Goal: Navigation & Orientation: Find specific page/section

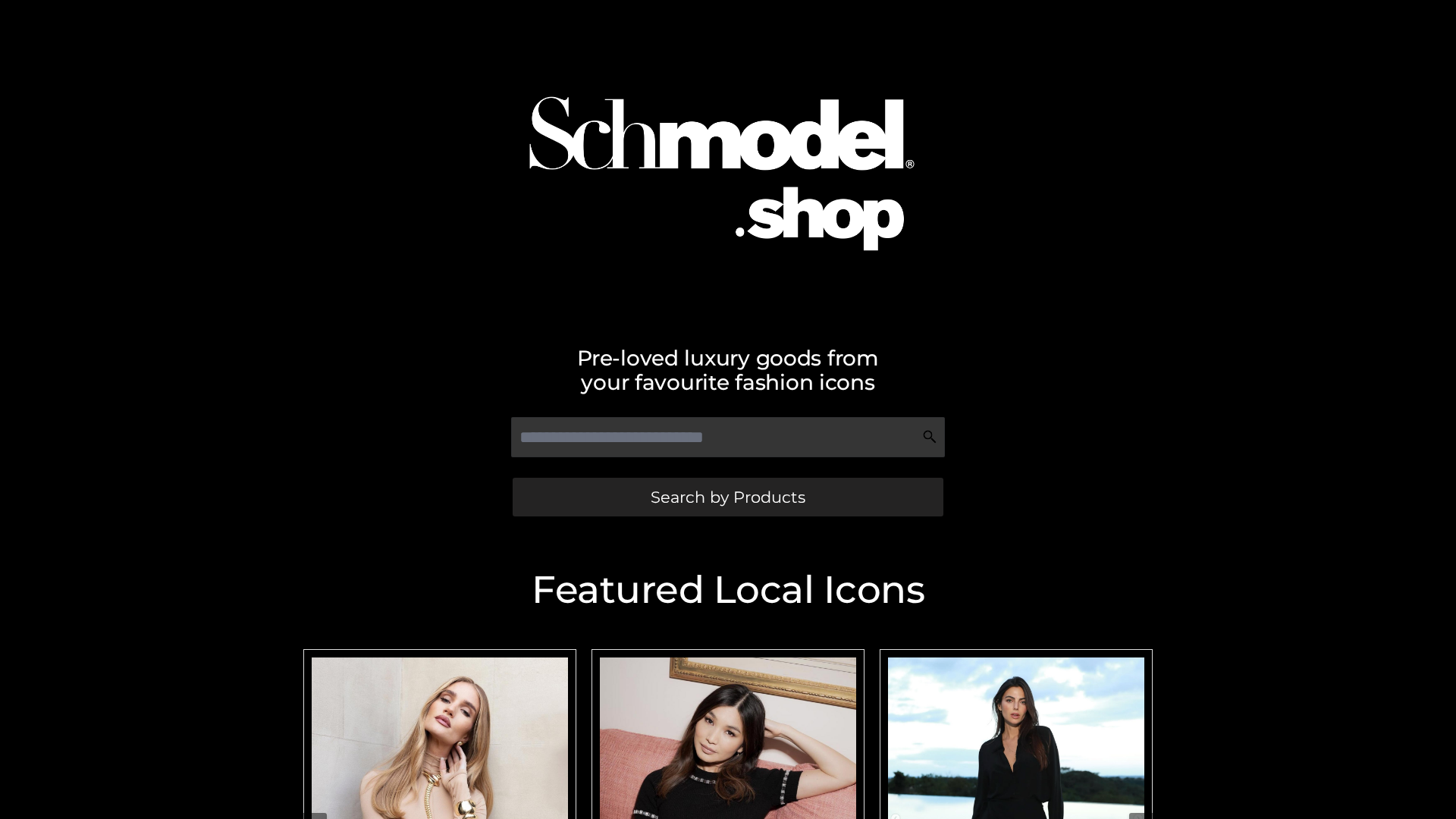
click at [727, 497] on span "Search by Products" at bounding box center [728, 497] width 155 height 16
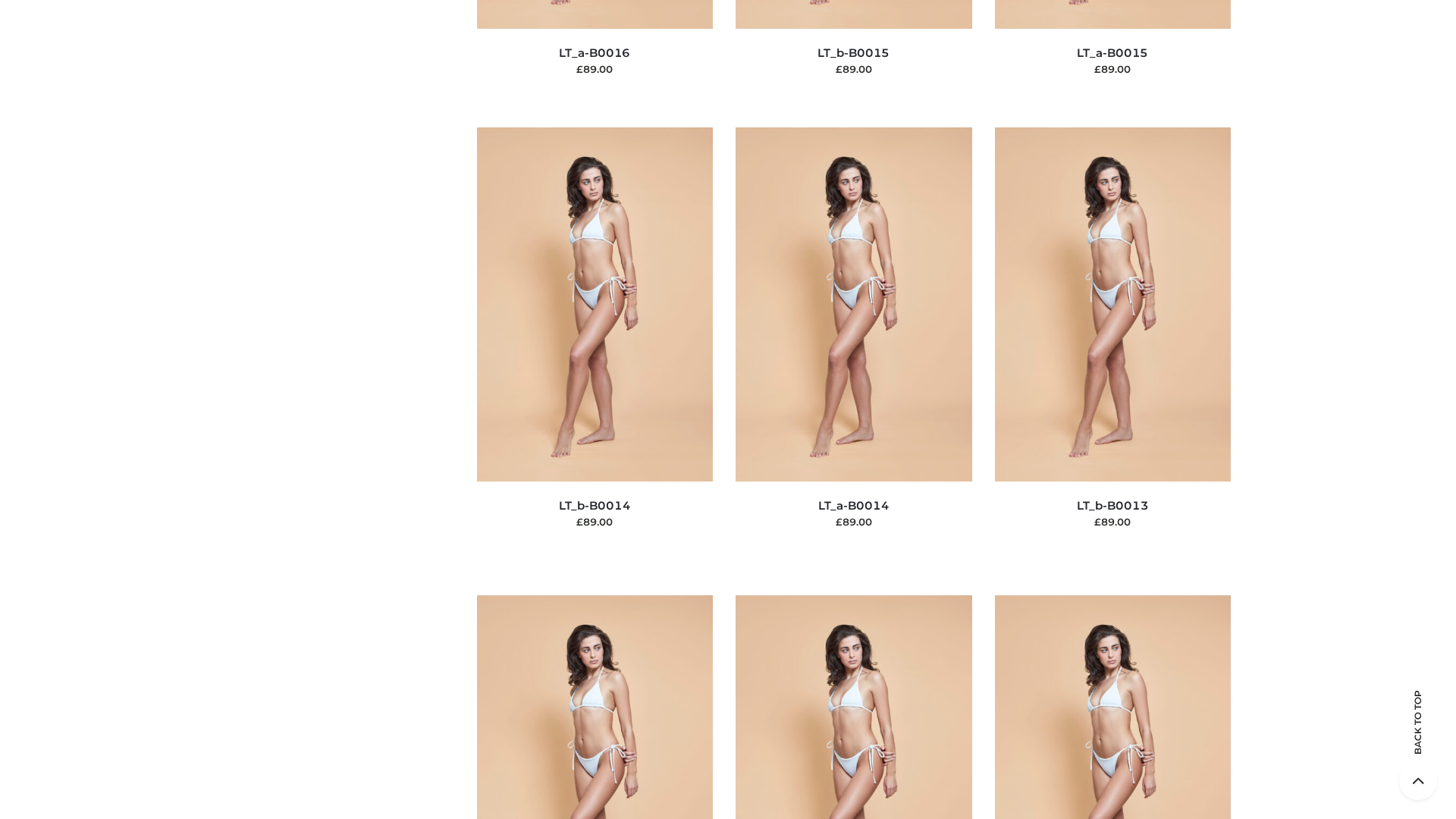
scroll to position [5395, 0]
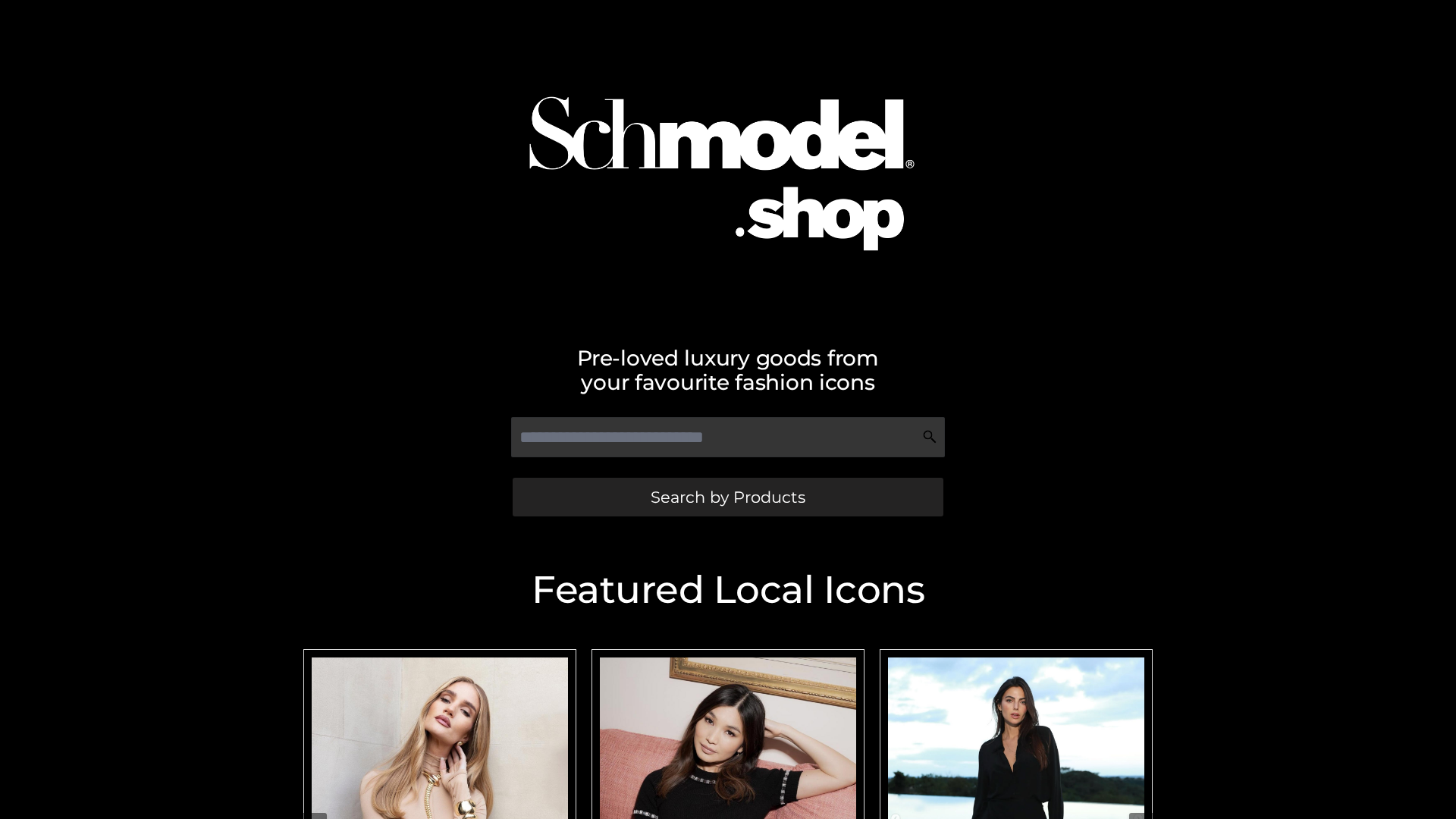
click at [727, 497] on span "Search by Products" at bounding box center [728, 497] width 155 height 16
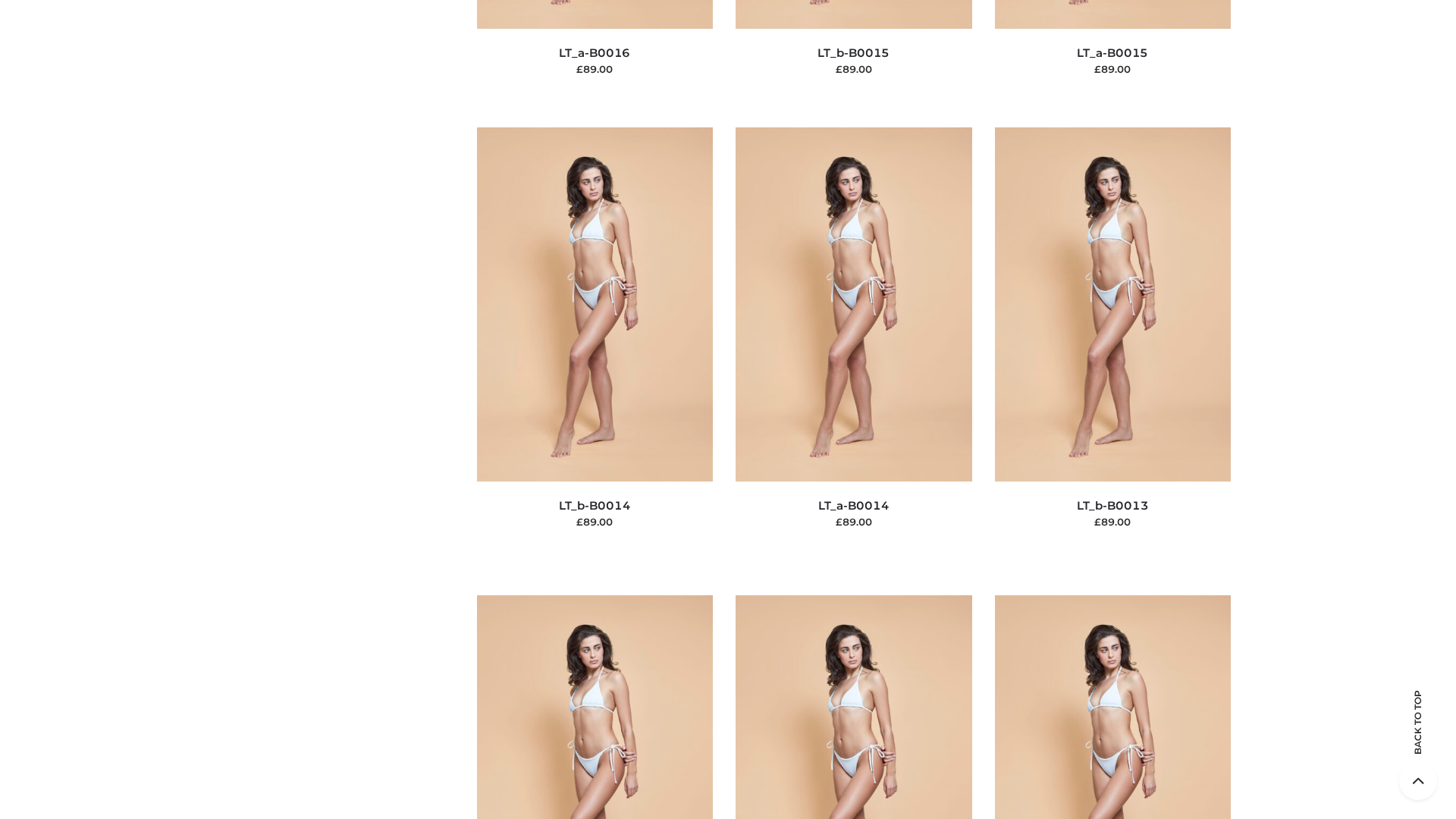
scroll to position [5395, 0]
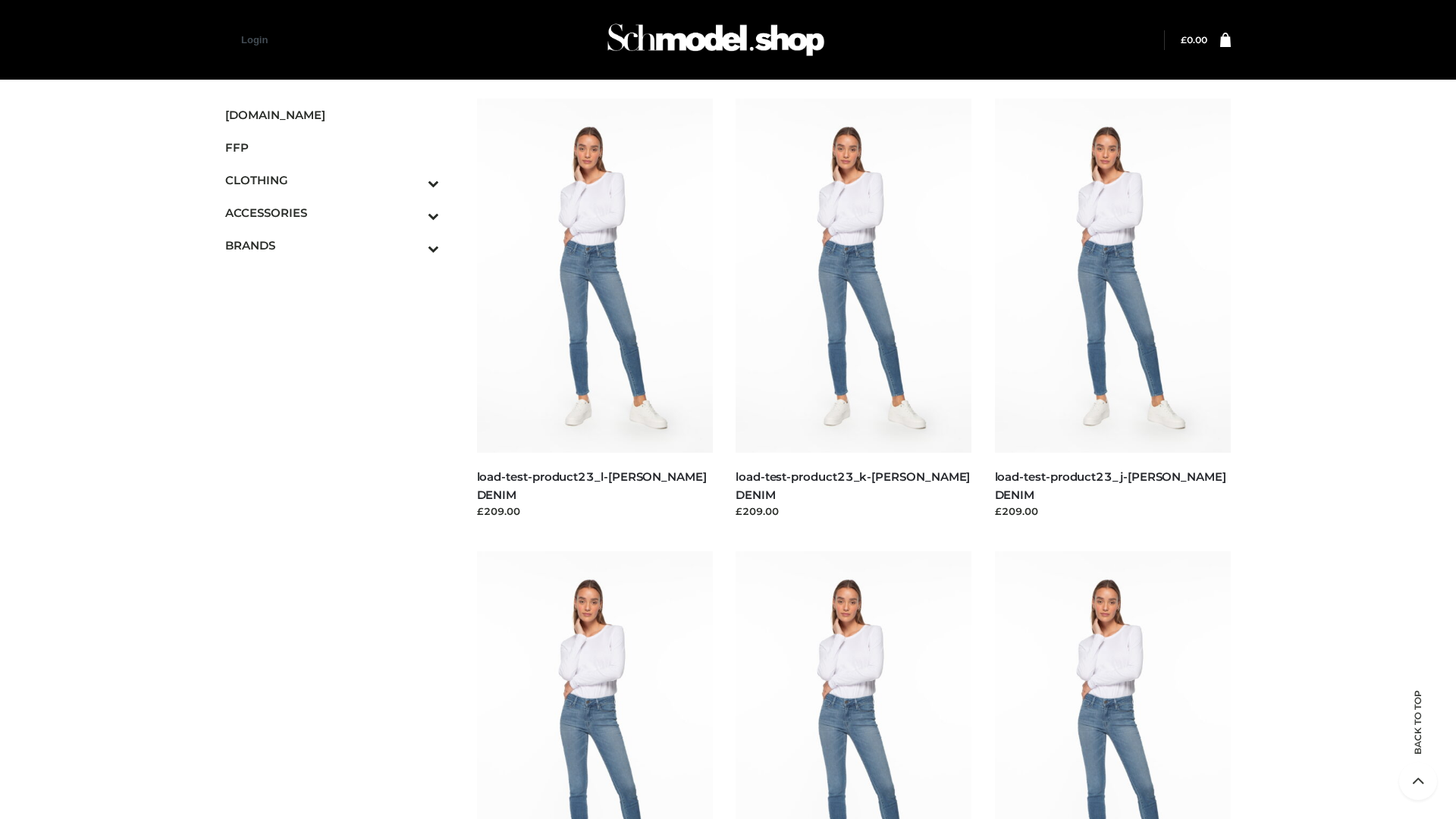
scroll to position [1331, 0]
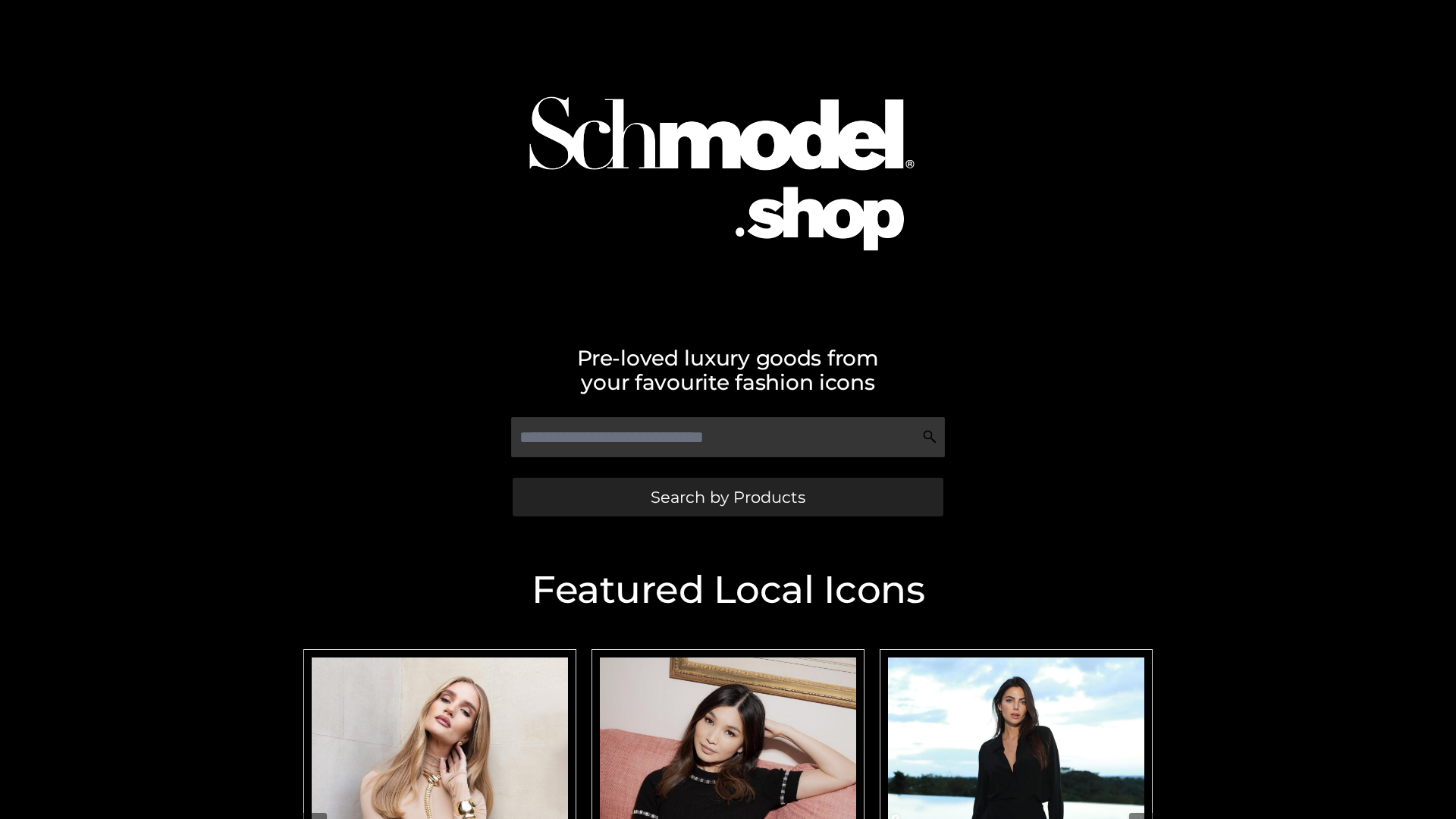
click at [727, 497] on span "Search by Products" at bounding box center [728, 497] width 155 height 16
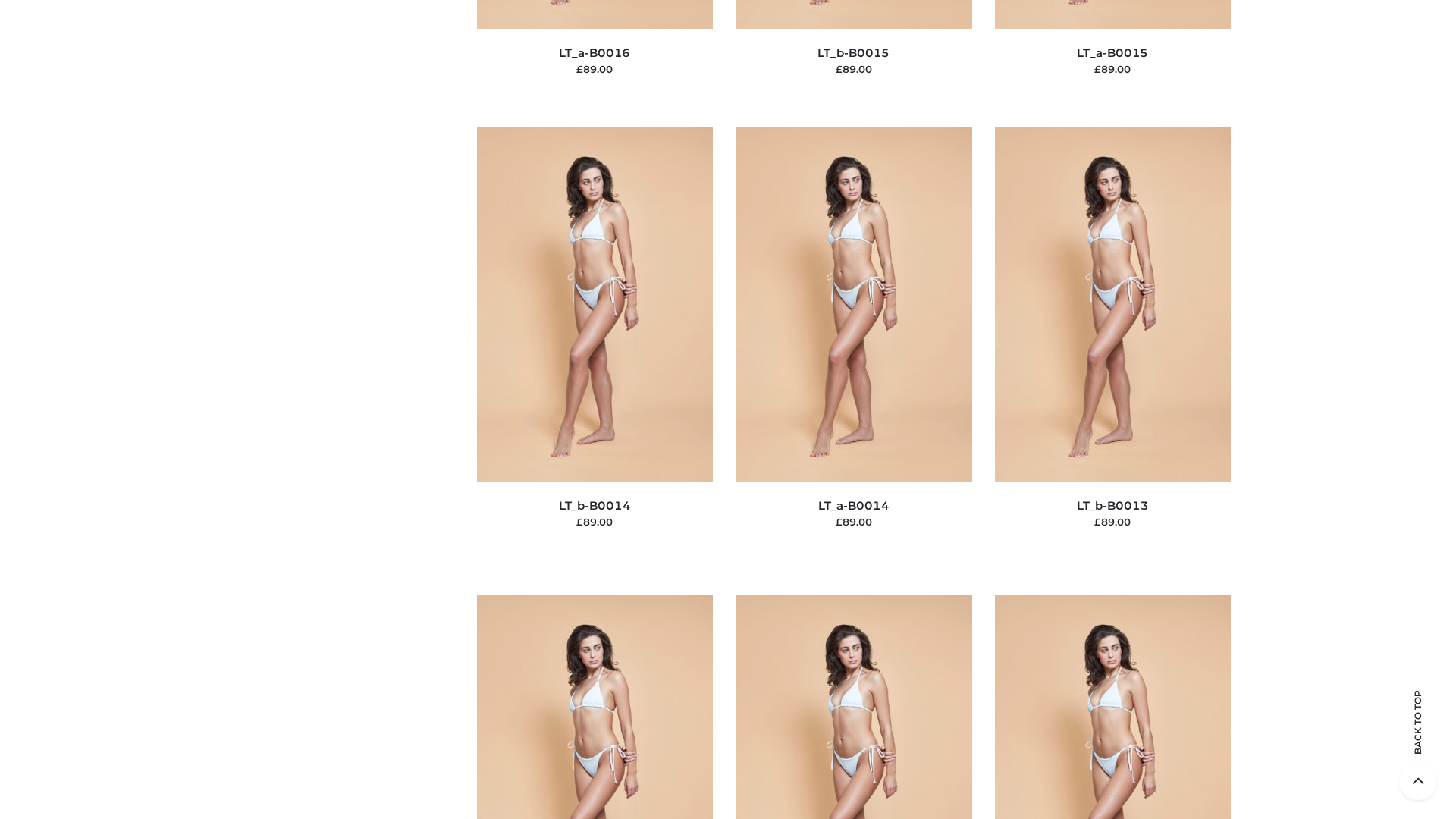
scroll to position [5395, 0]
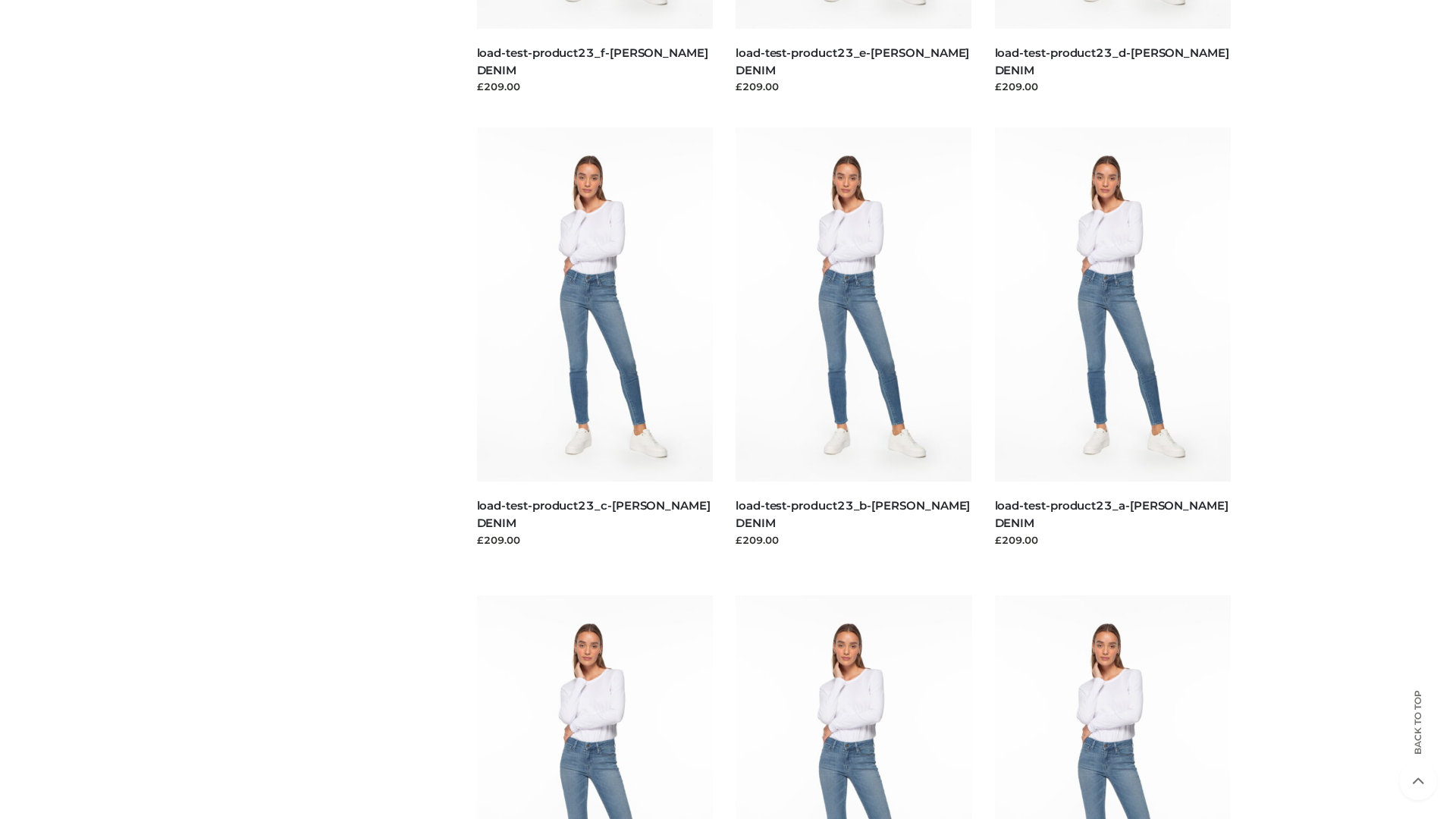
scroll to position [1331, 0]
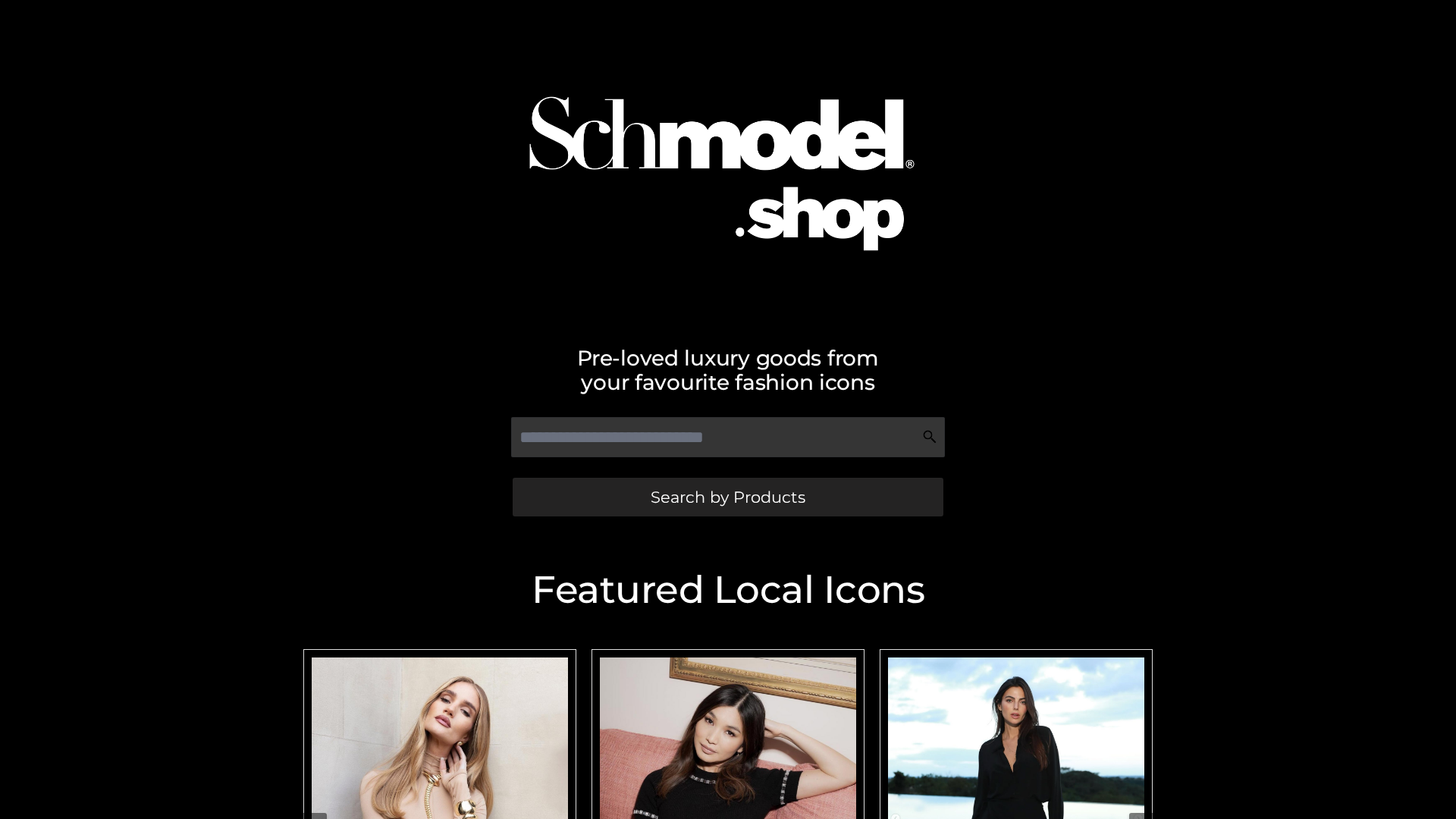
click at [727, 497] on span "Search by Products" at bounding box center [728, 497] width 155 height 16
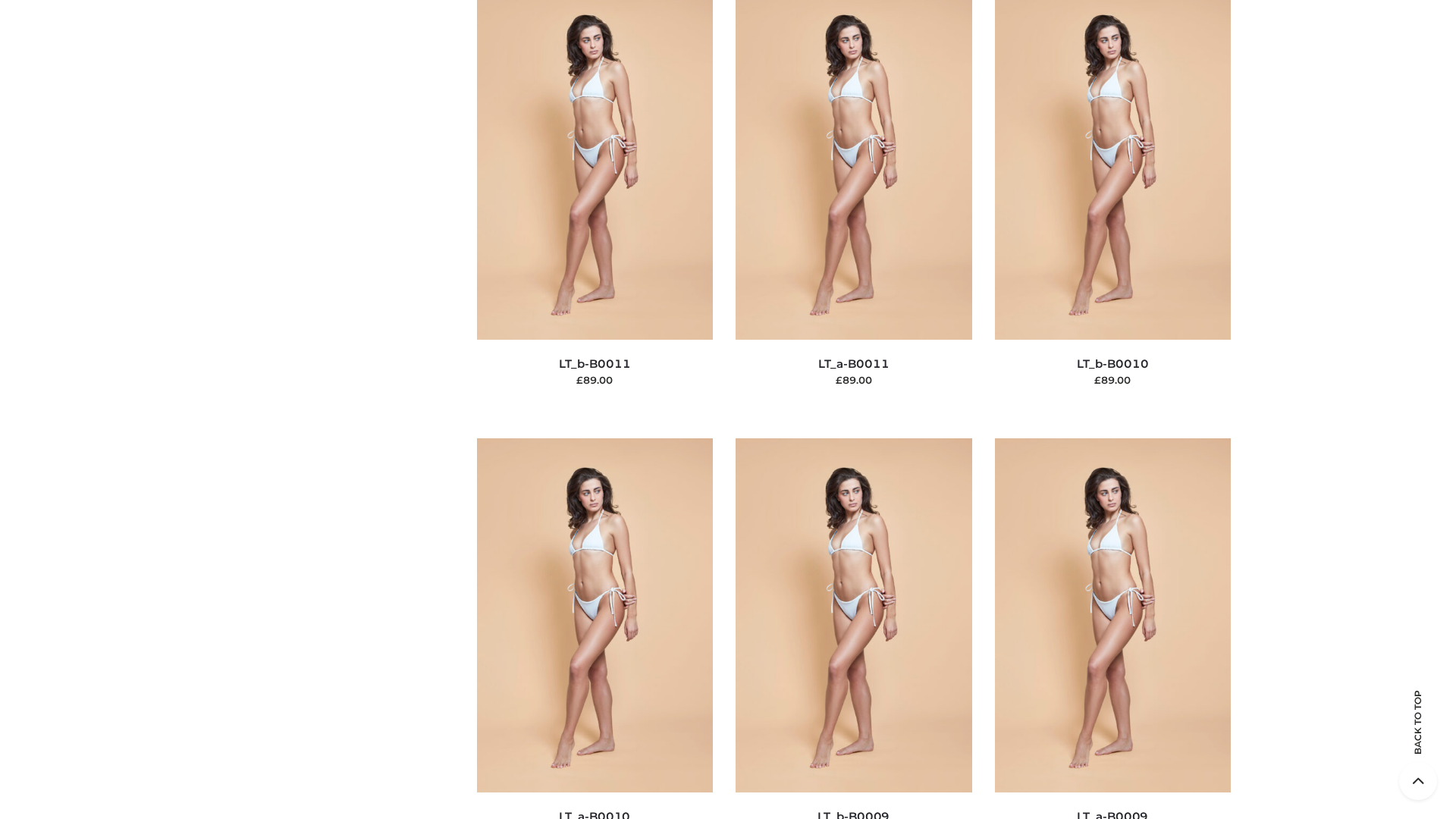
scroll to position [6812, 0]
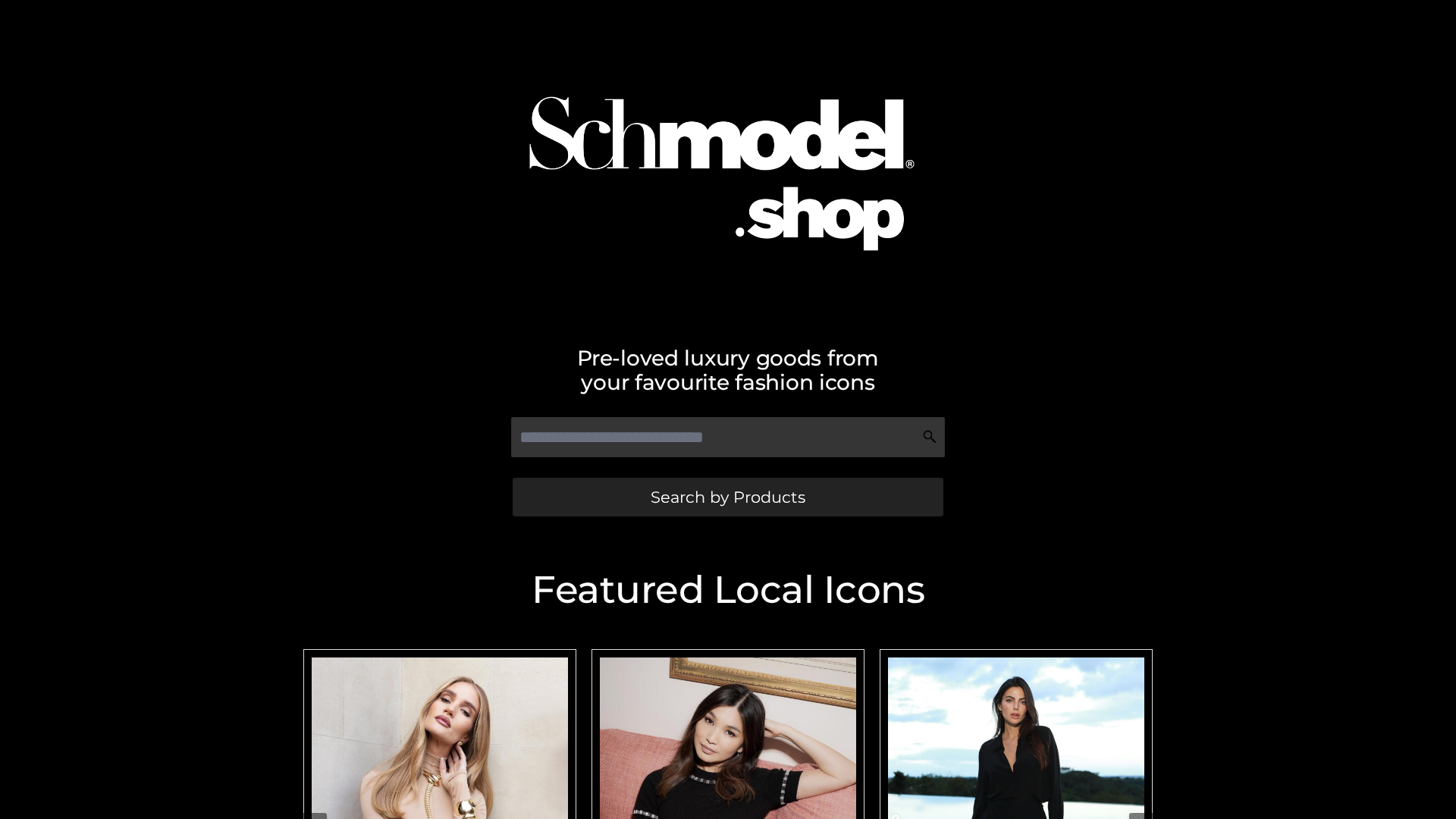
click at [727, 497] on span "Search by Products" at bounding box center [728, 497] width 155 height 16
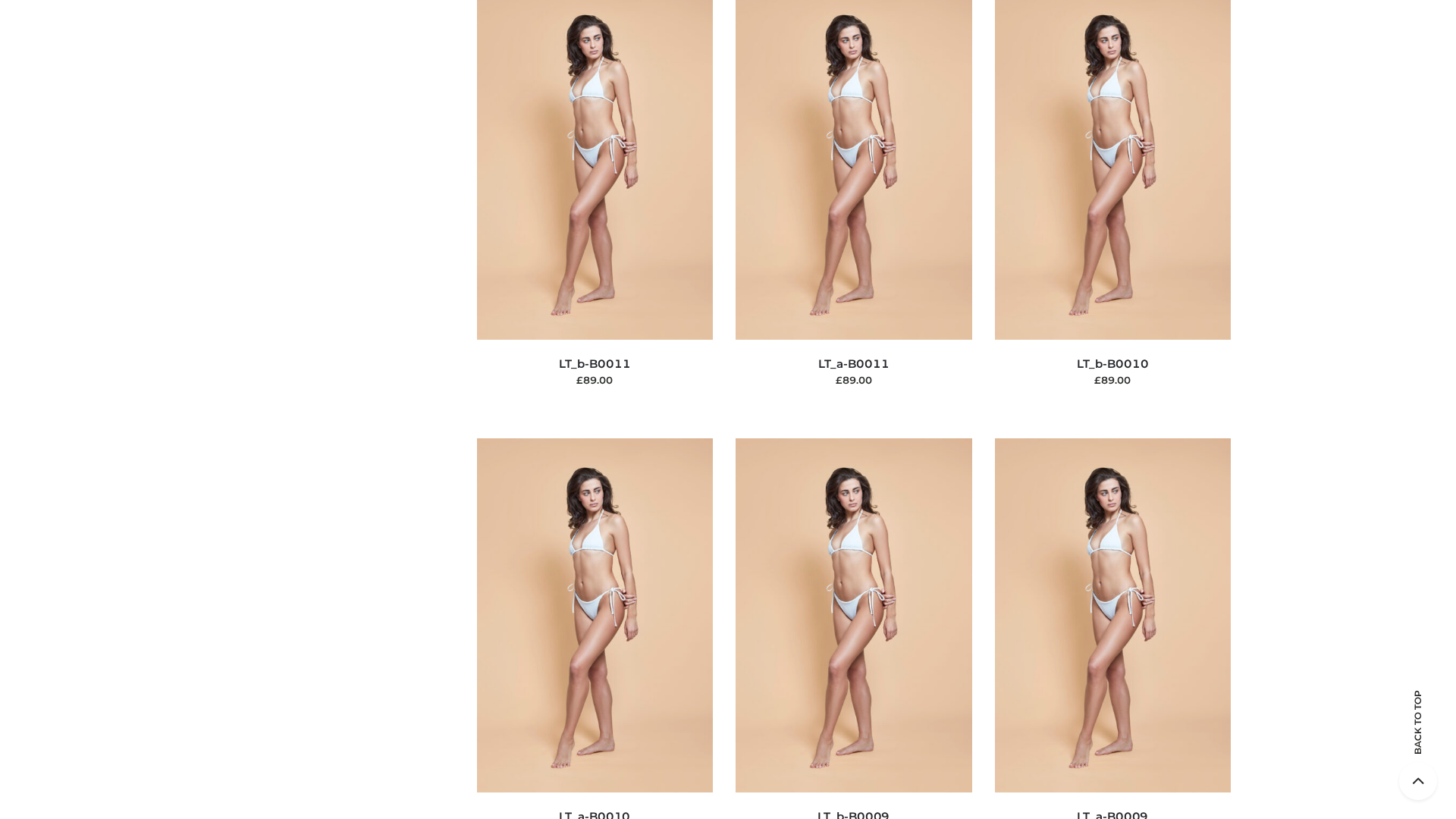
scroll to position [6812, 0]
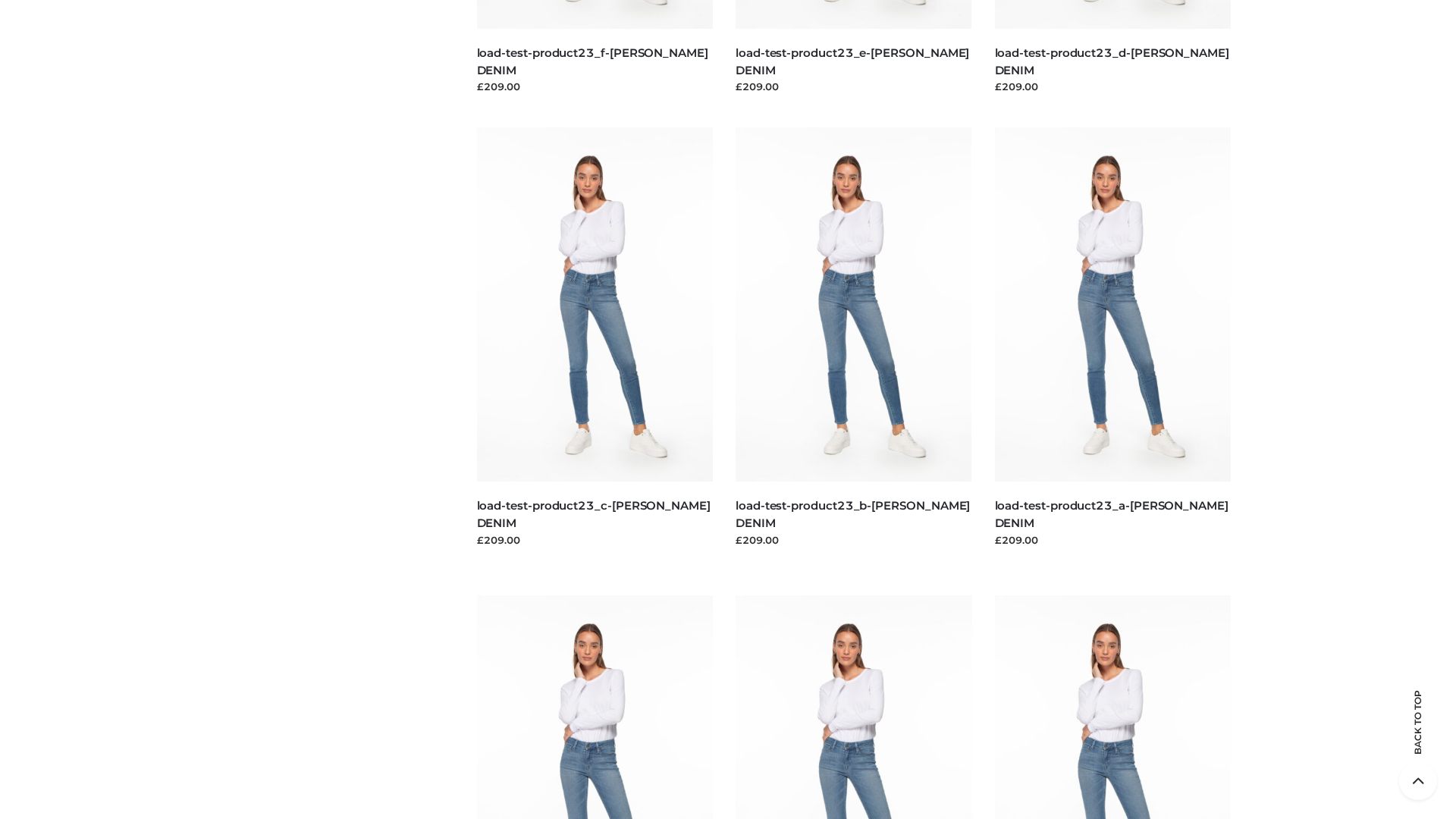
scroll to position [1331, 0]
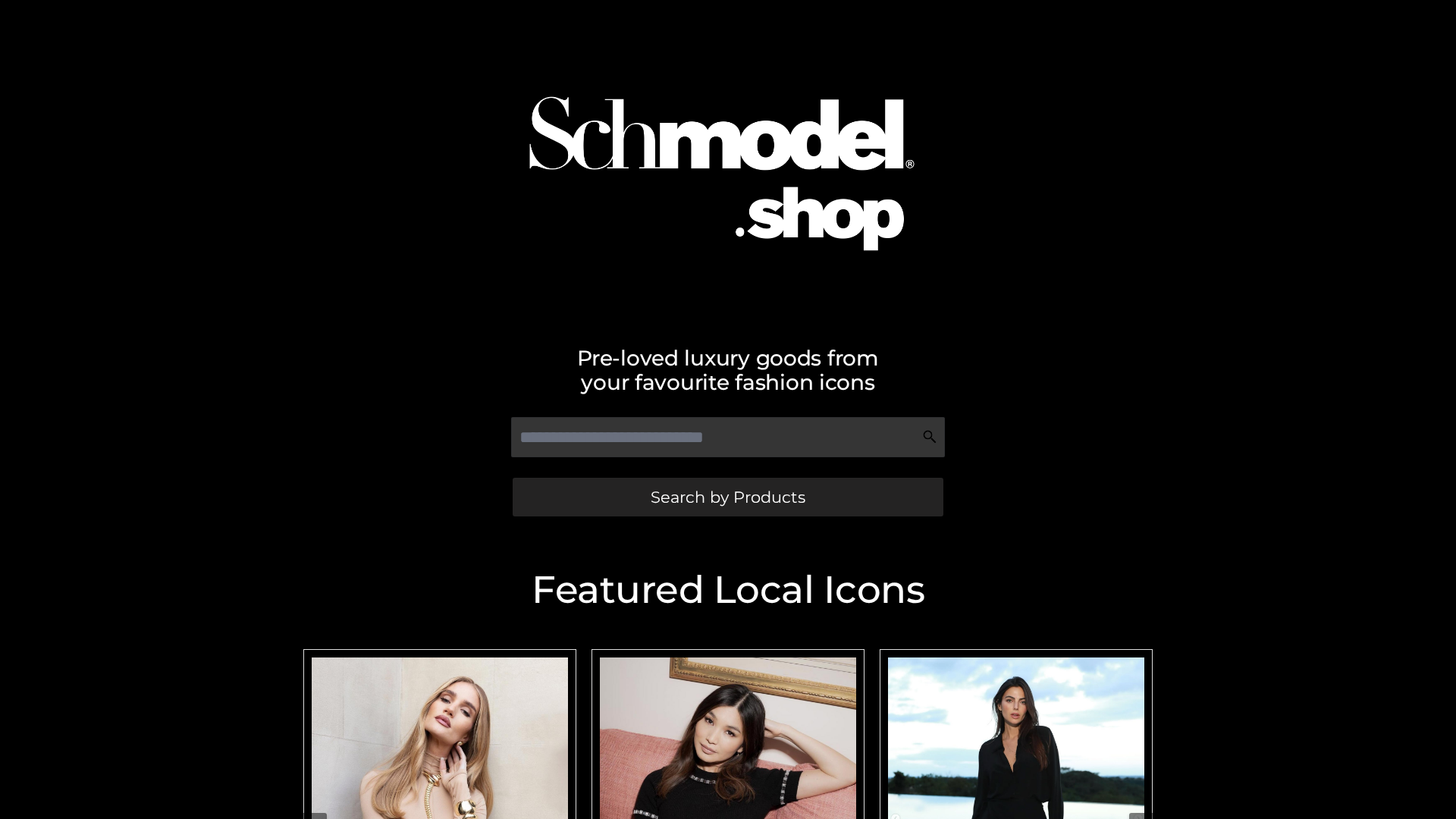
click at [727, 497] on span "Search by Products" at bounding box center [728, 497] width 155 height 16
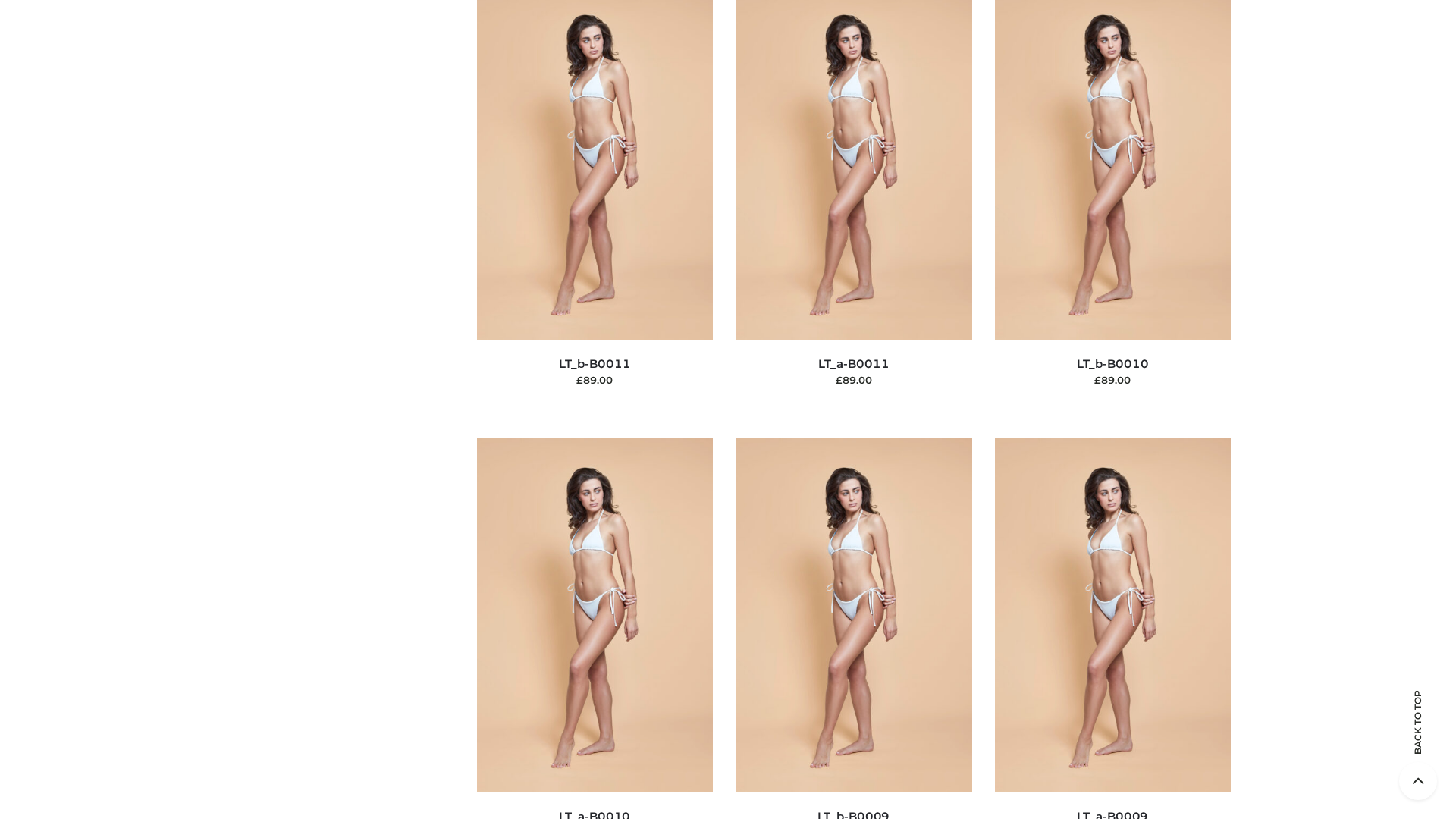
scroll to position [6812, 0]
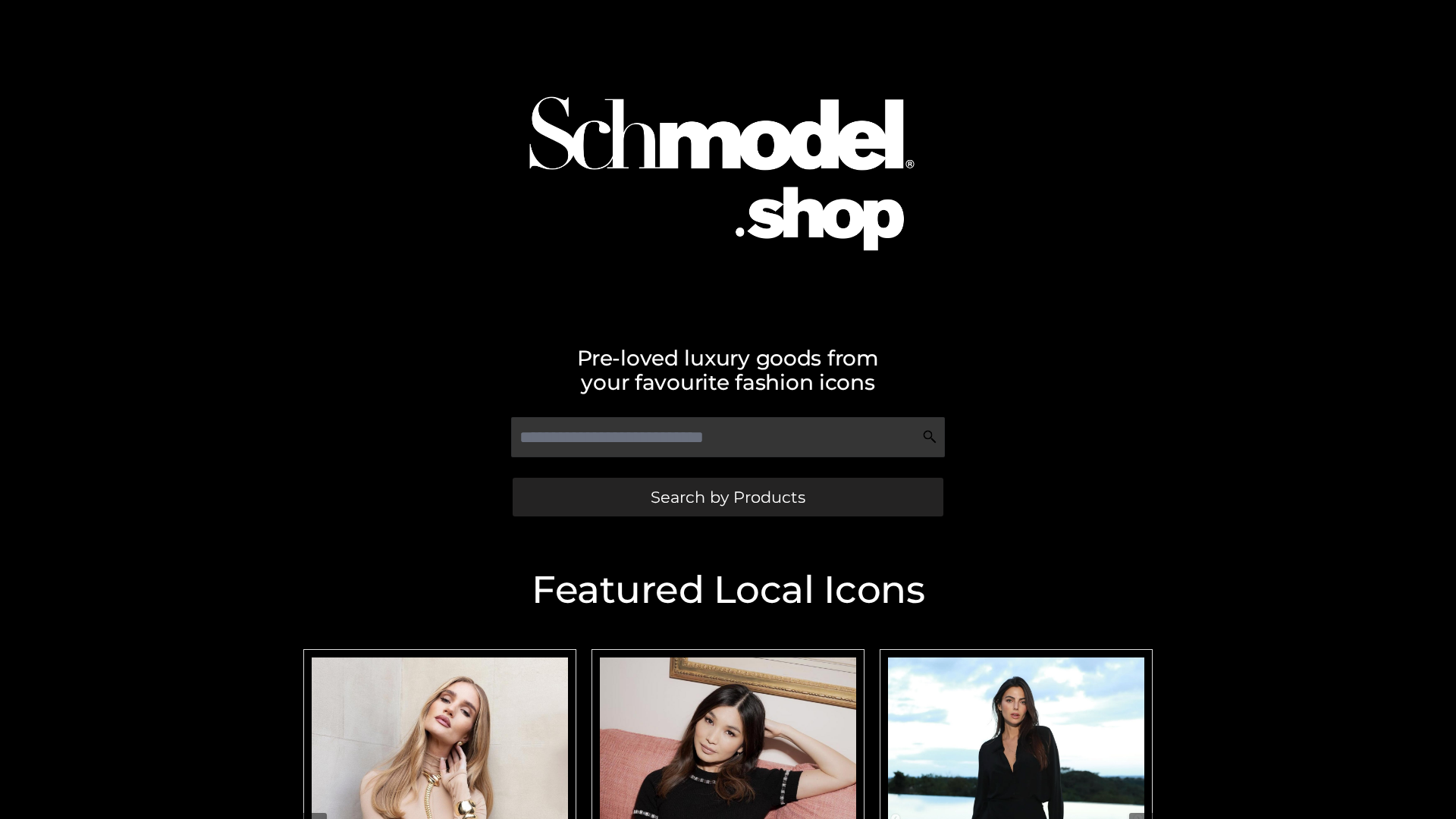
click at [727, 497] on span "Search by Products" at bounding box center [728, 497] width 155 height 16
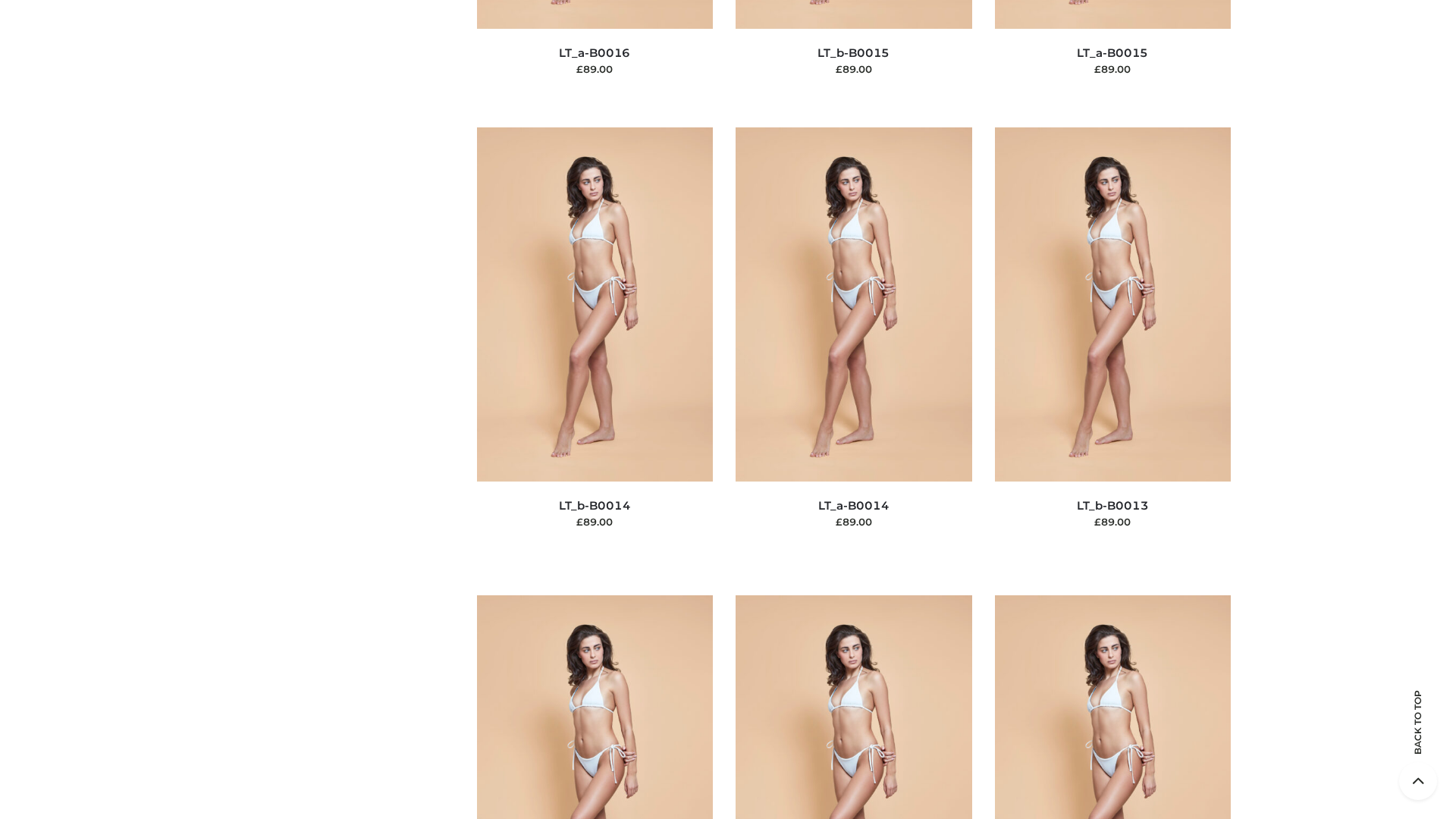
scroll to position [5395, 0]
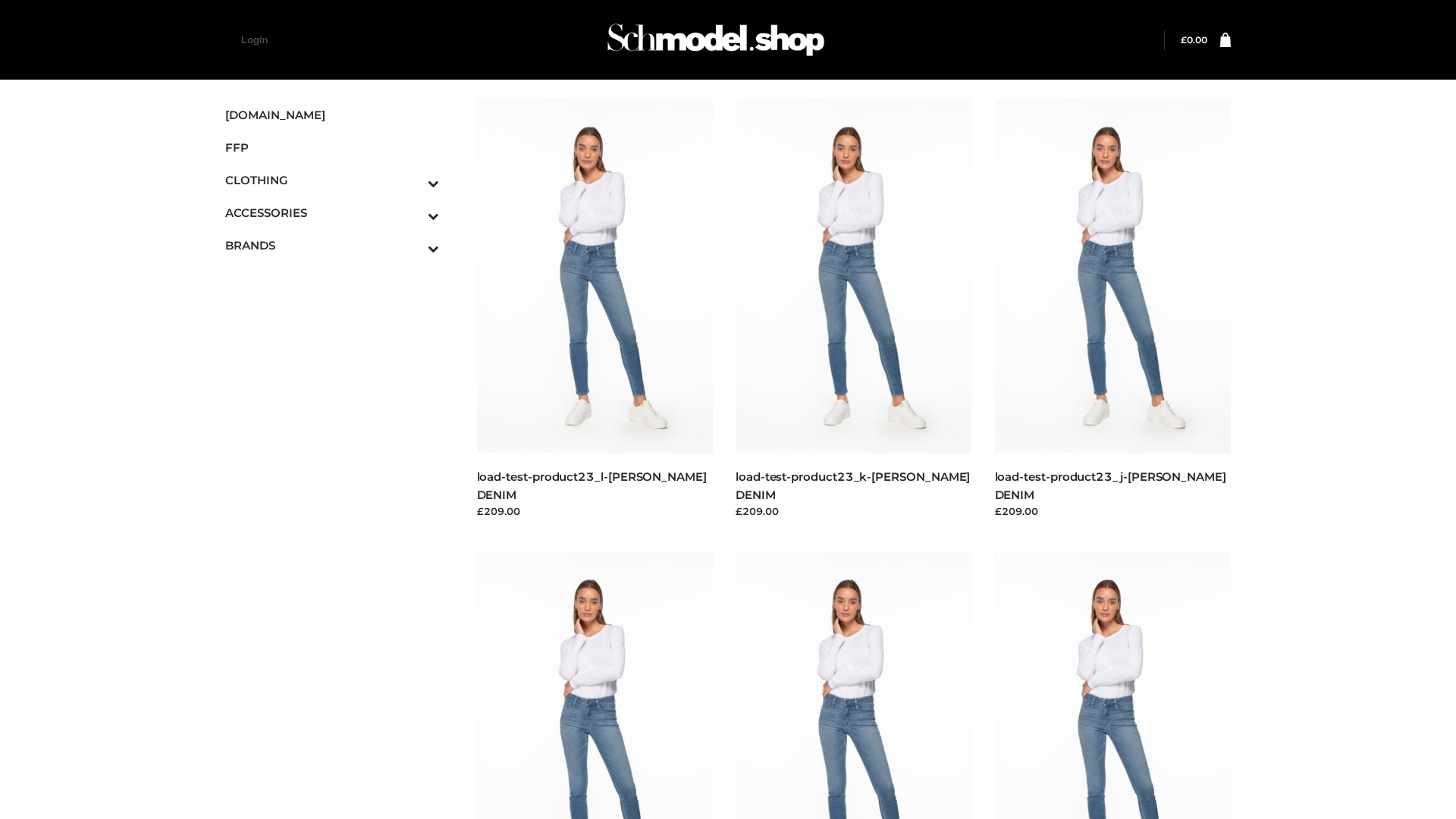
scroll to position [1331, 0]
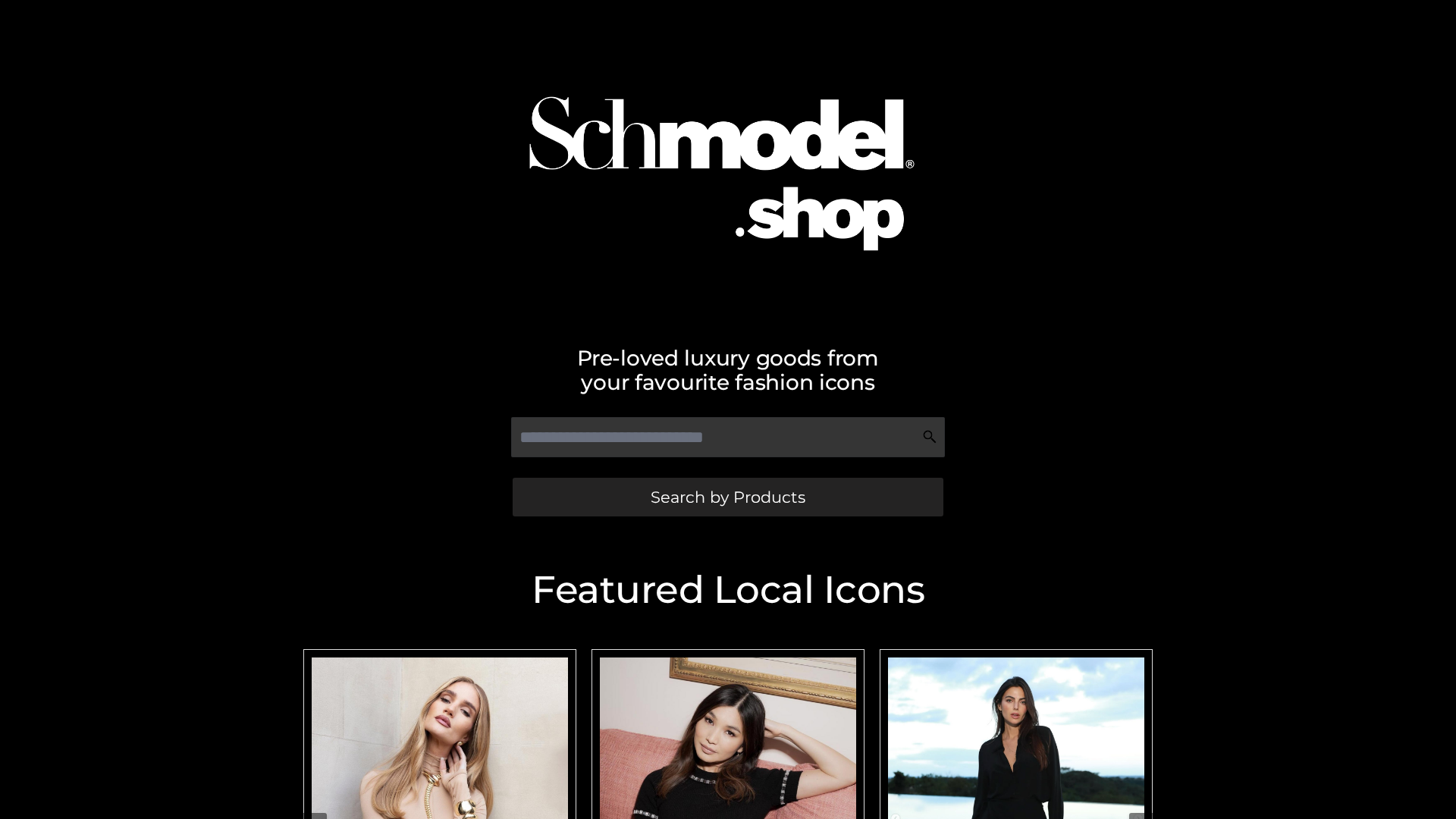
click at [727, 497] on span "Search by Products" at bounding box center [728, 497] width 155 height 16
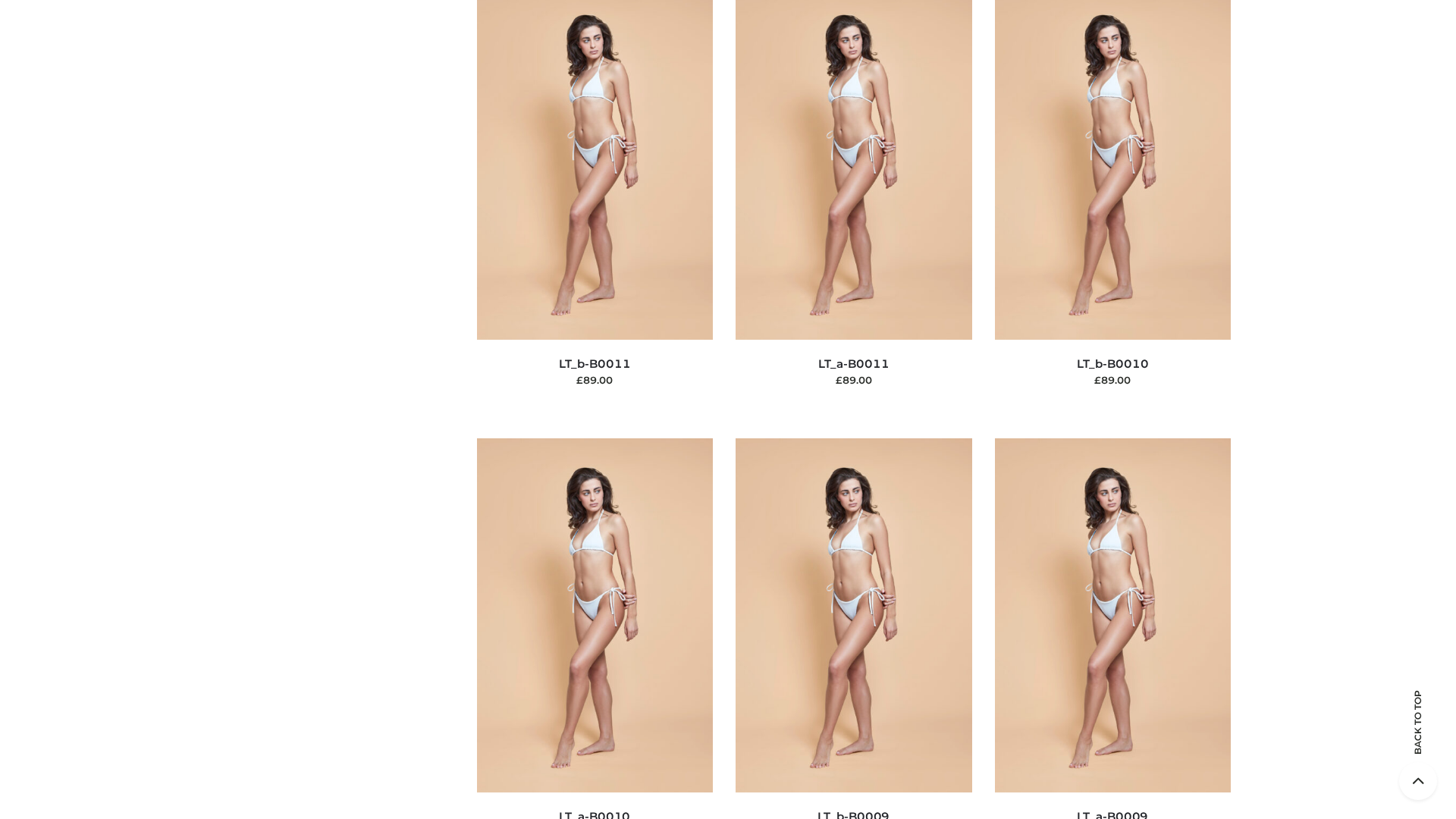
scroll to position [6812, 0]
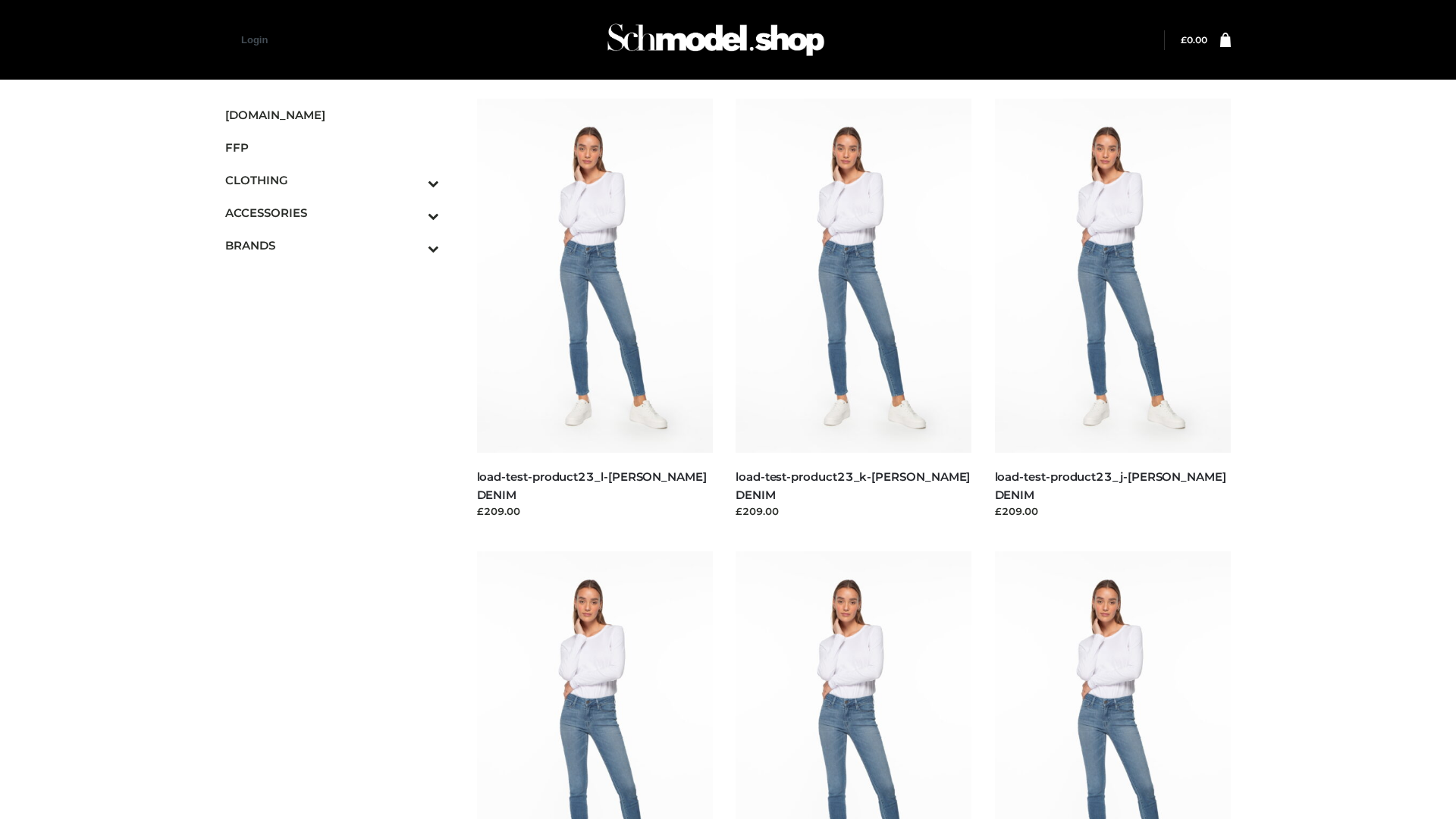
scroll to position [1331, 0]
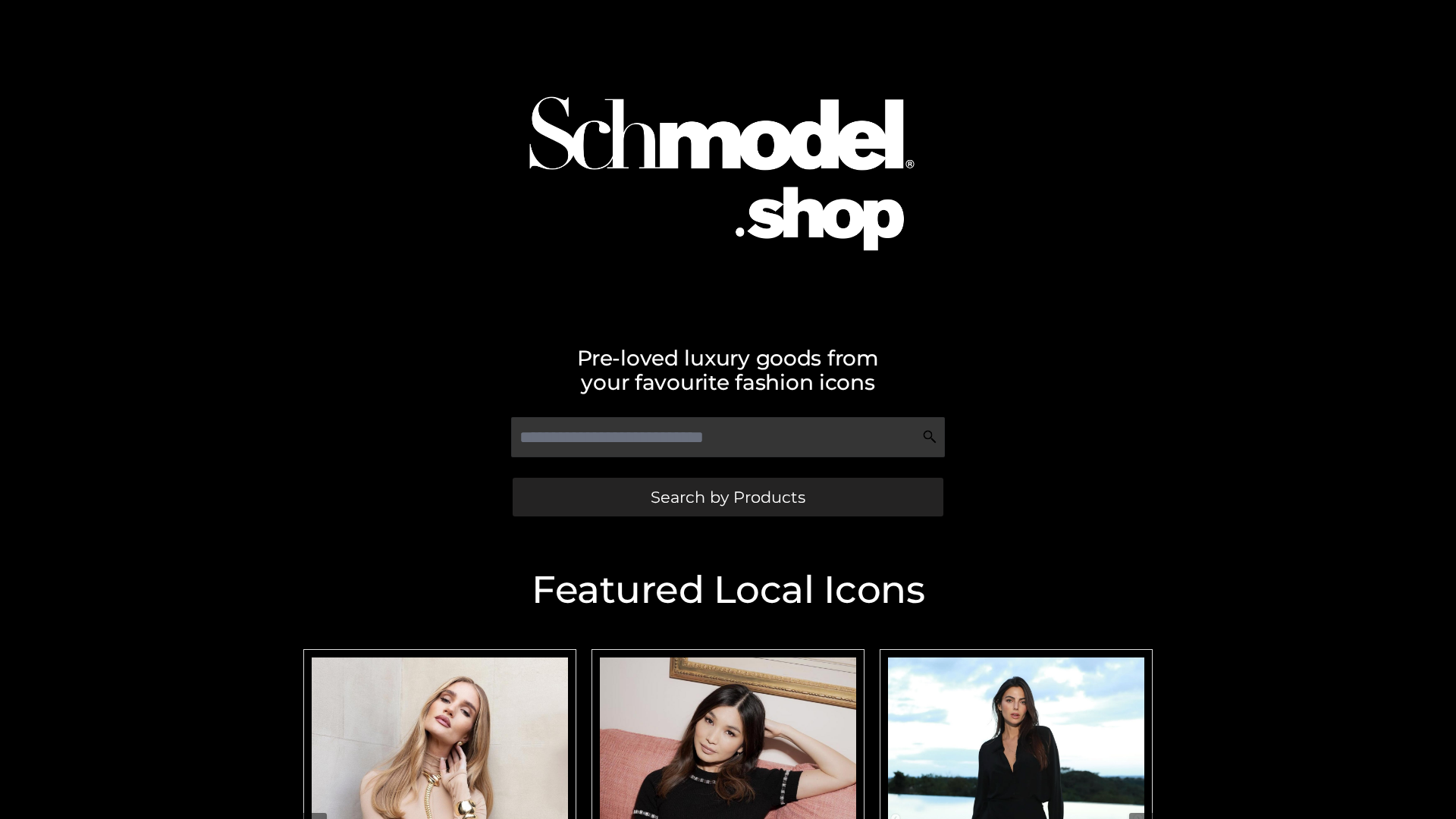
click at [727, 497] on span "Search by Products" at bounding box center [728, 497] width 155 height 16
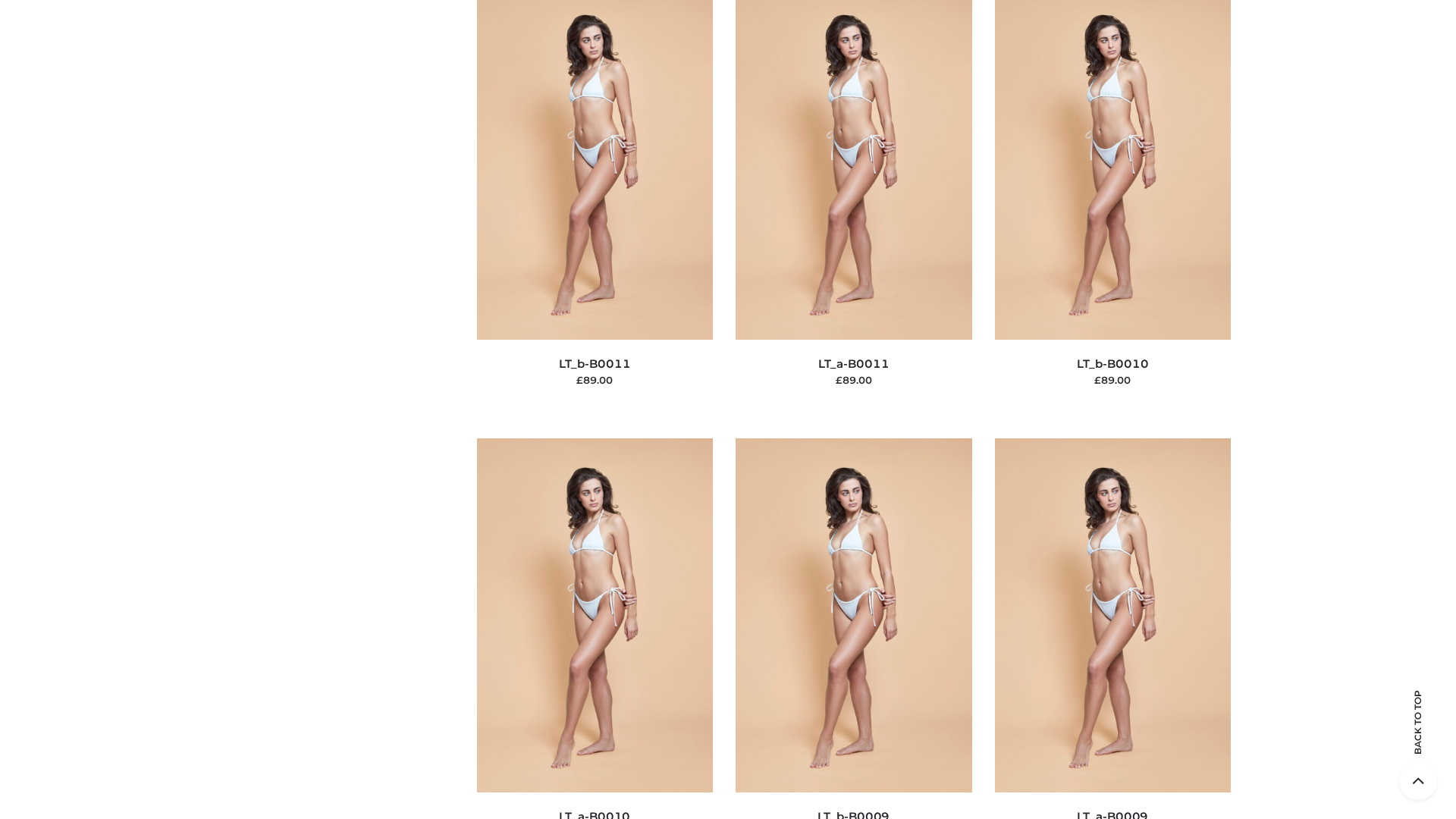
scroll to position [6812, 0]
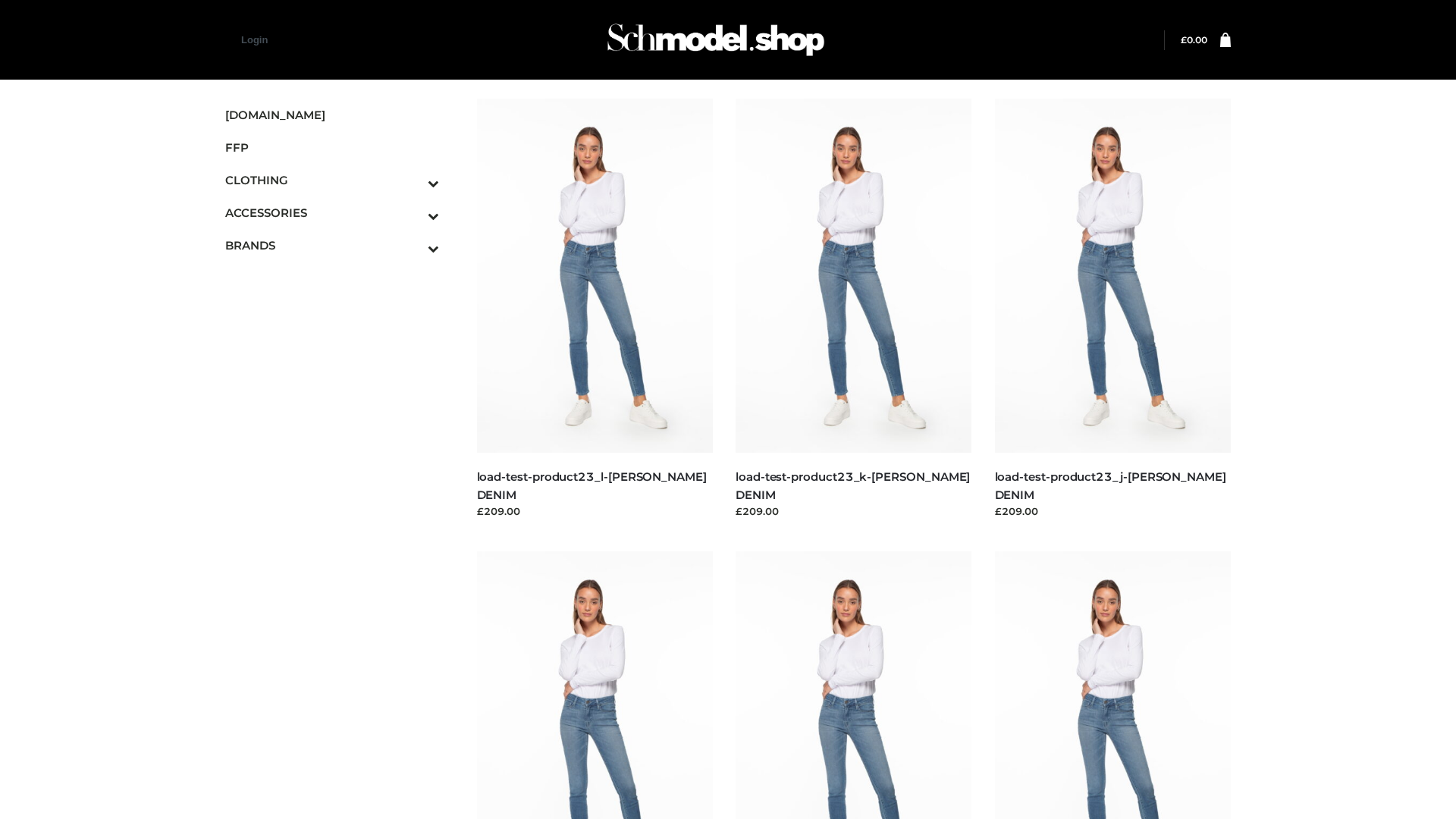
scroll to position [1331, 0]
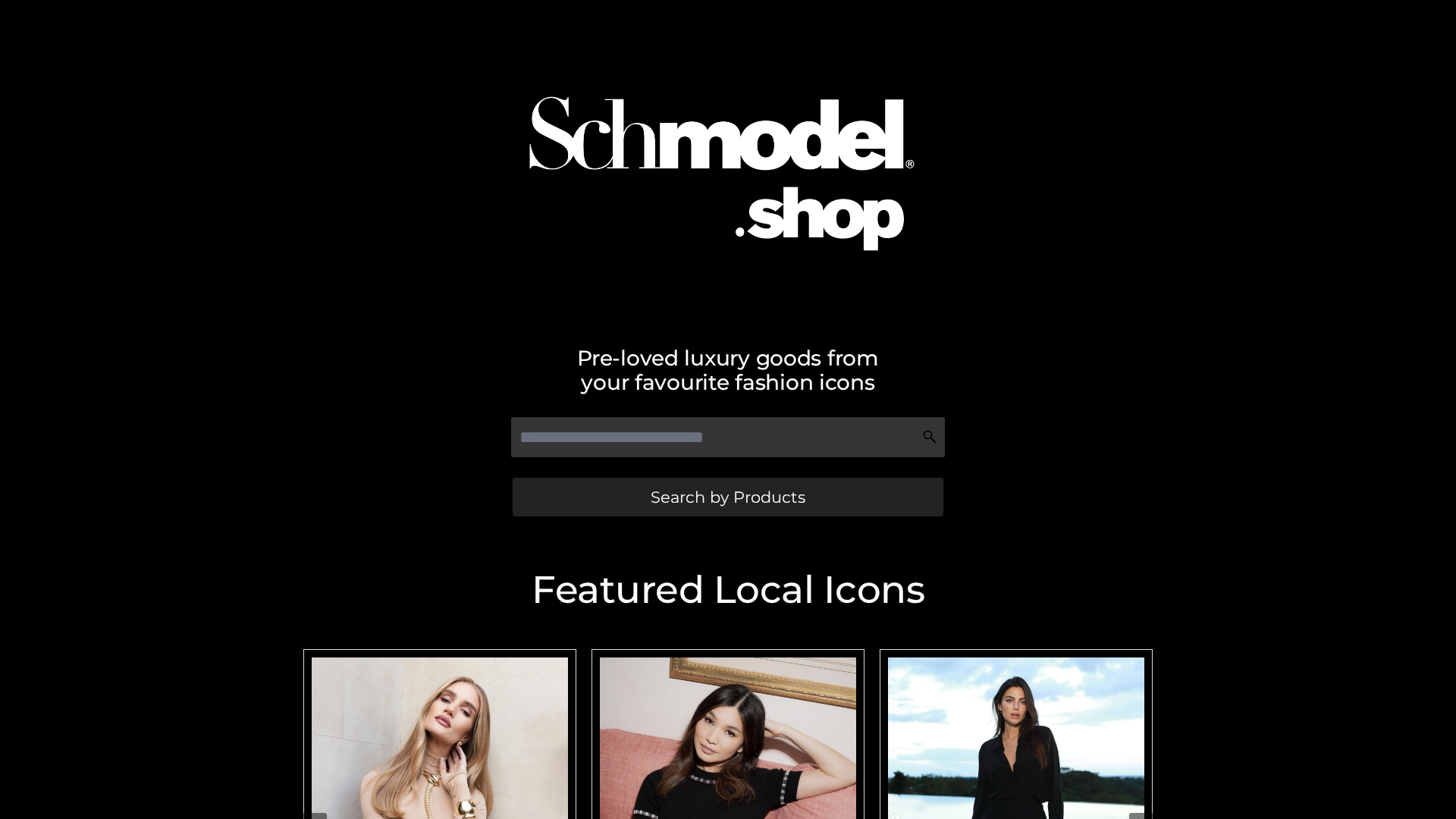
click at [727, 497] on span "Search by Products" at bounding box center [728, 497] width 155 height 16
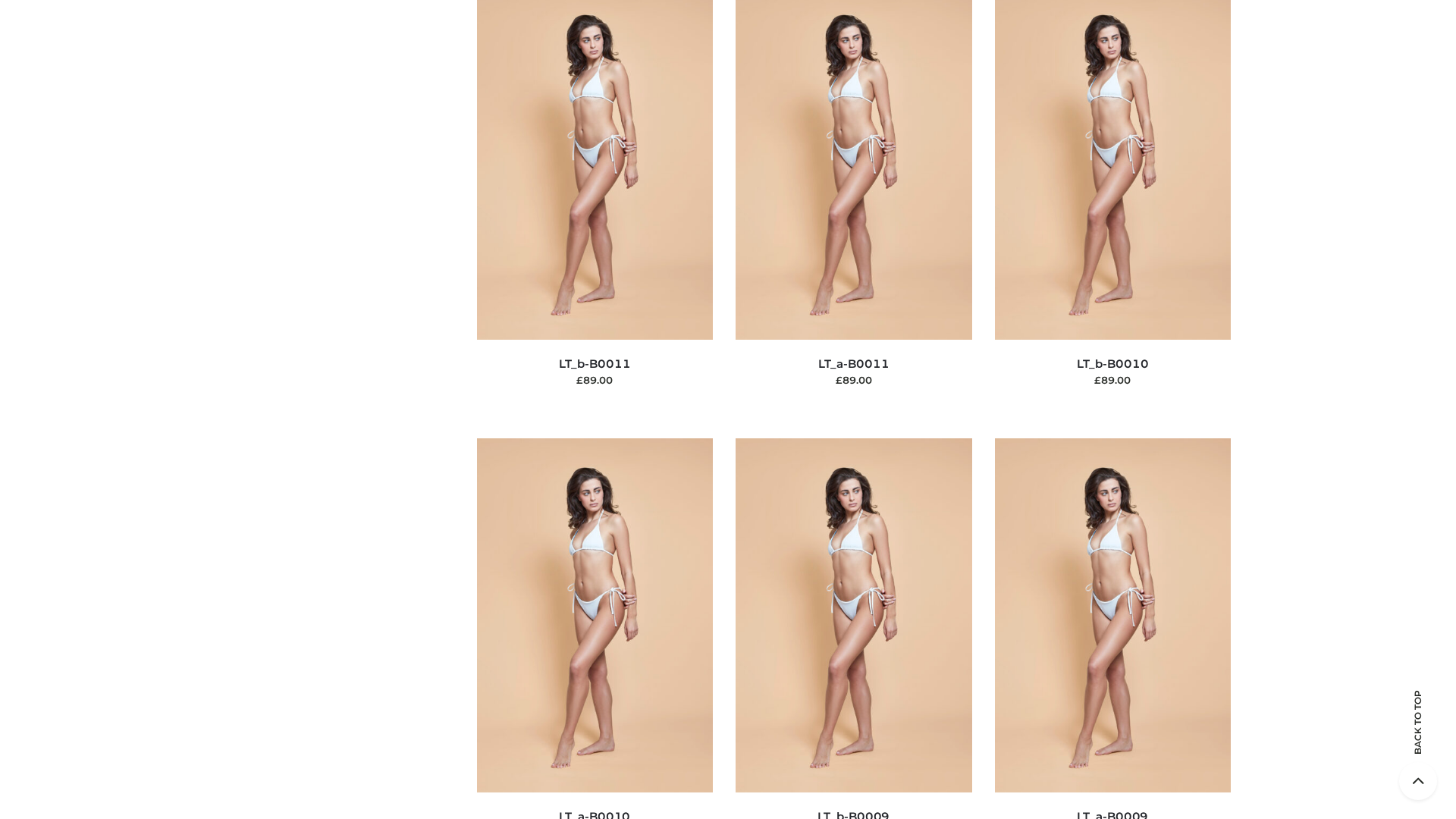
scroll to position [6812, 0]
